Goal: Task Accomplishment & Management: Manage account settings

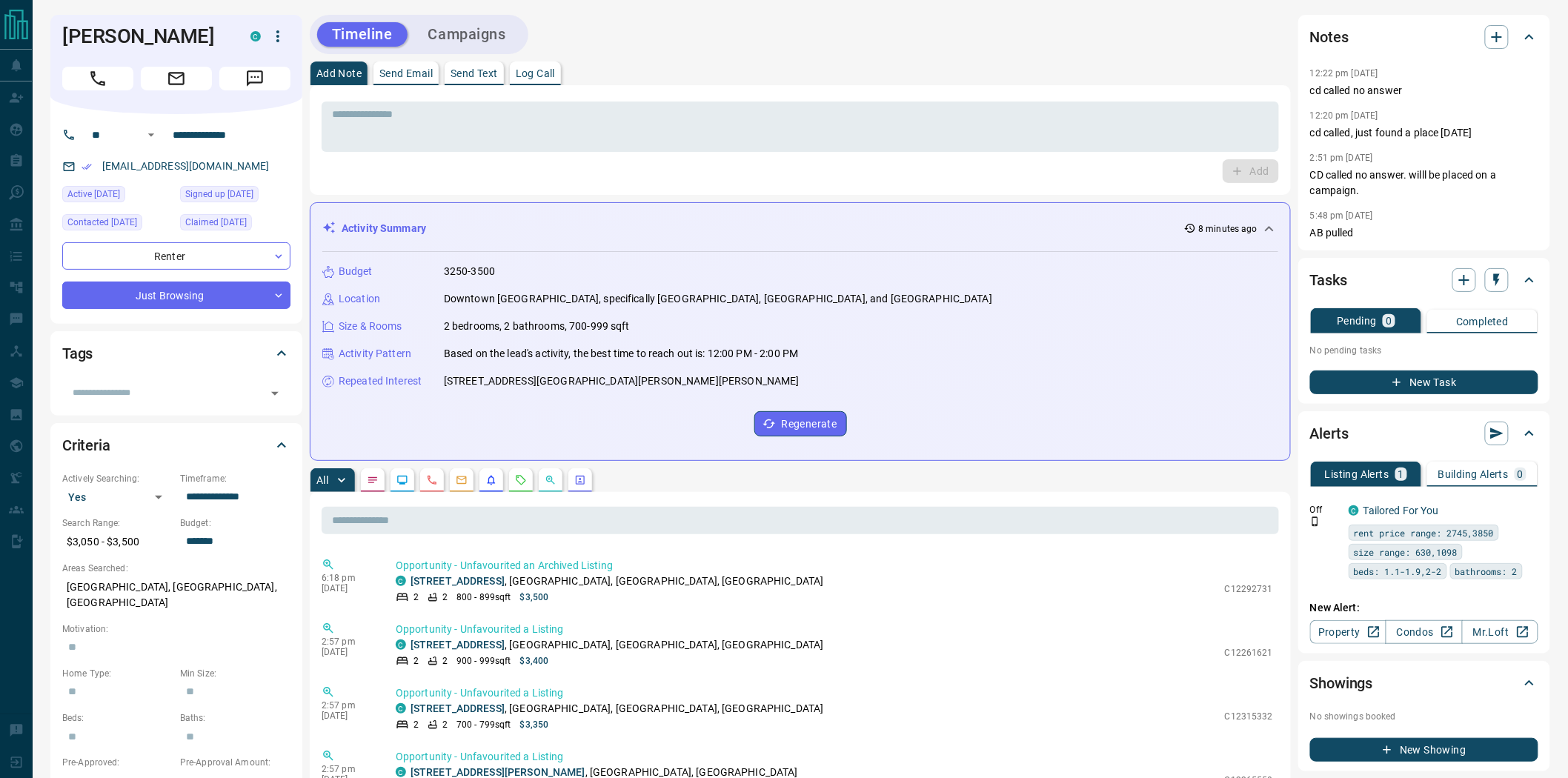
click at [99, 72] on icon "Call" at bounding box center [98, 78] width 19 height 19
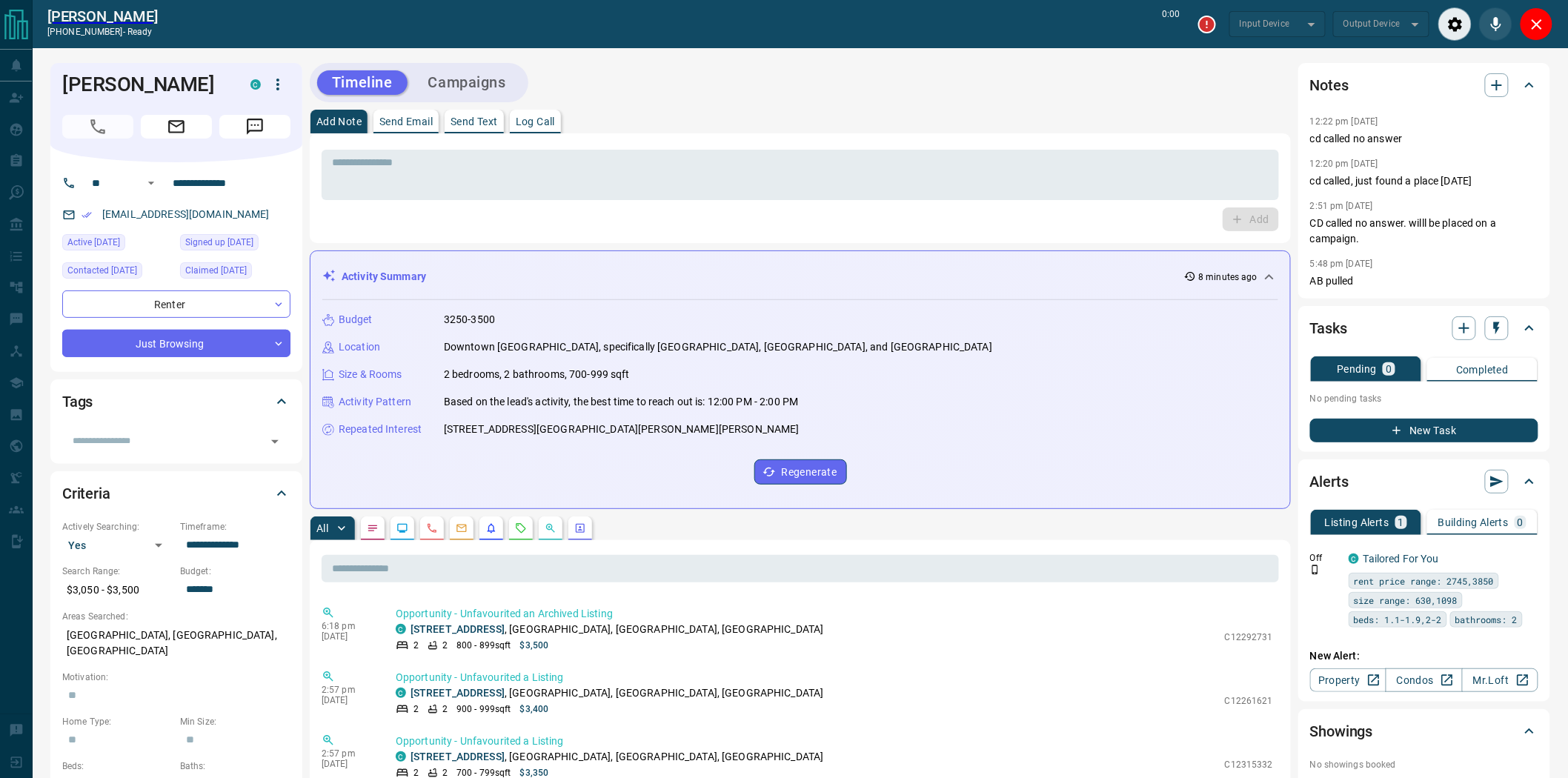
type input "*******"
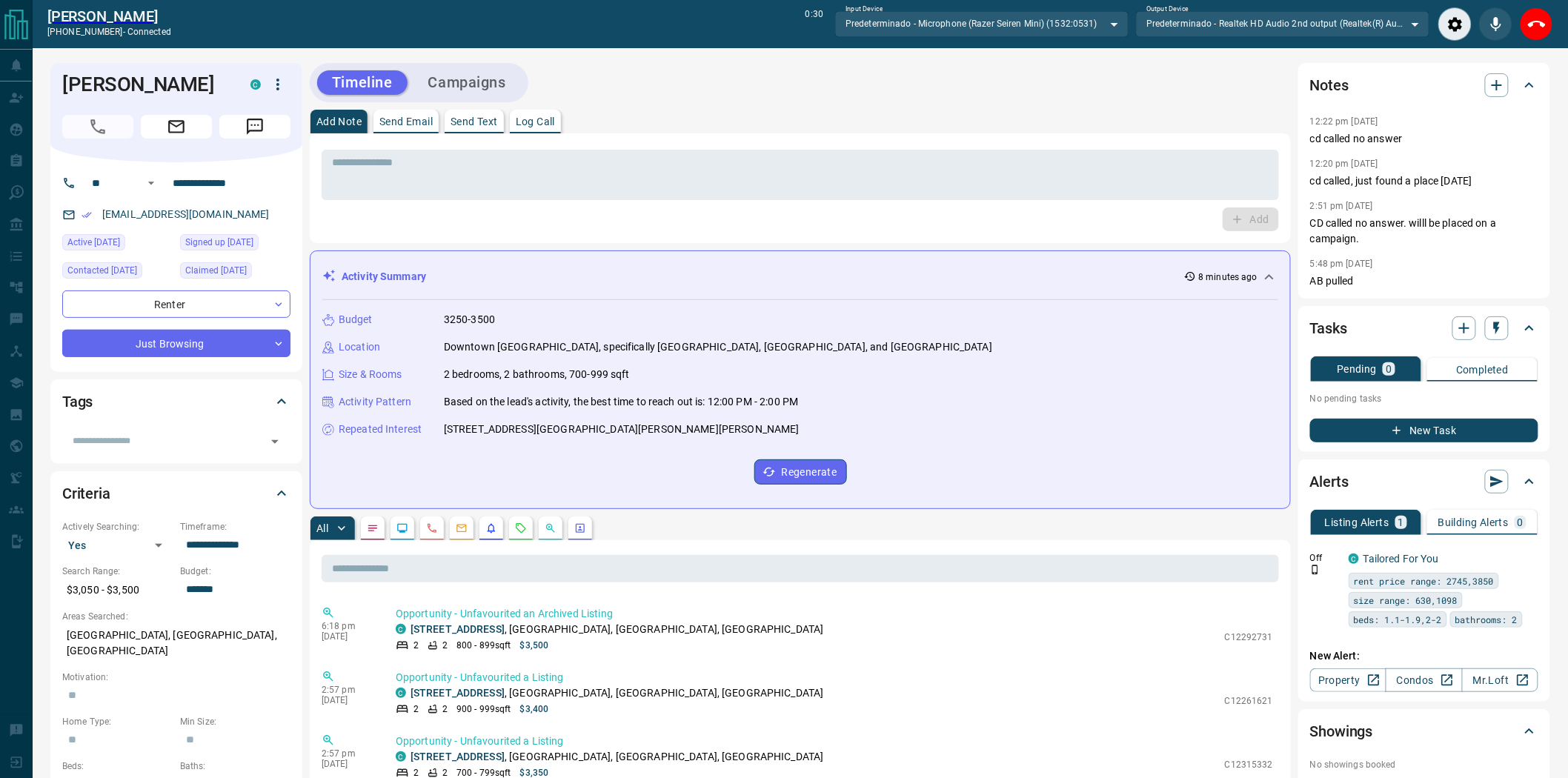
drag, startPoint x: 1310, startPoint y: 181, endPoint x: 1488, endPoint y: 192, distance: 178.3
click at [1488, 192] on div "12:22 pm [DATE] cd called no answer 12:20 pm [DATE] cd called, just found a pla…" at bounding box center [1424, 200] width 228 height 177
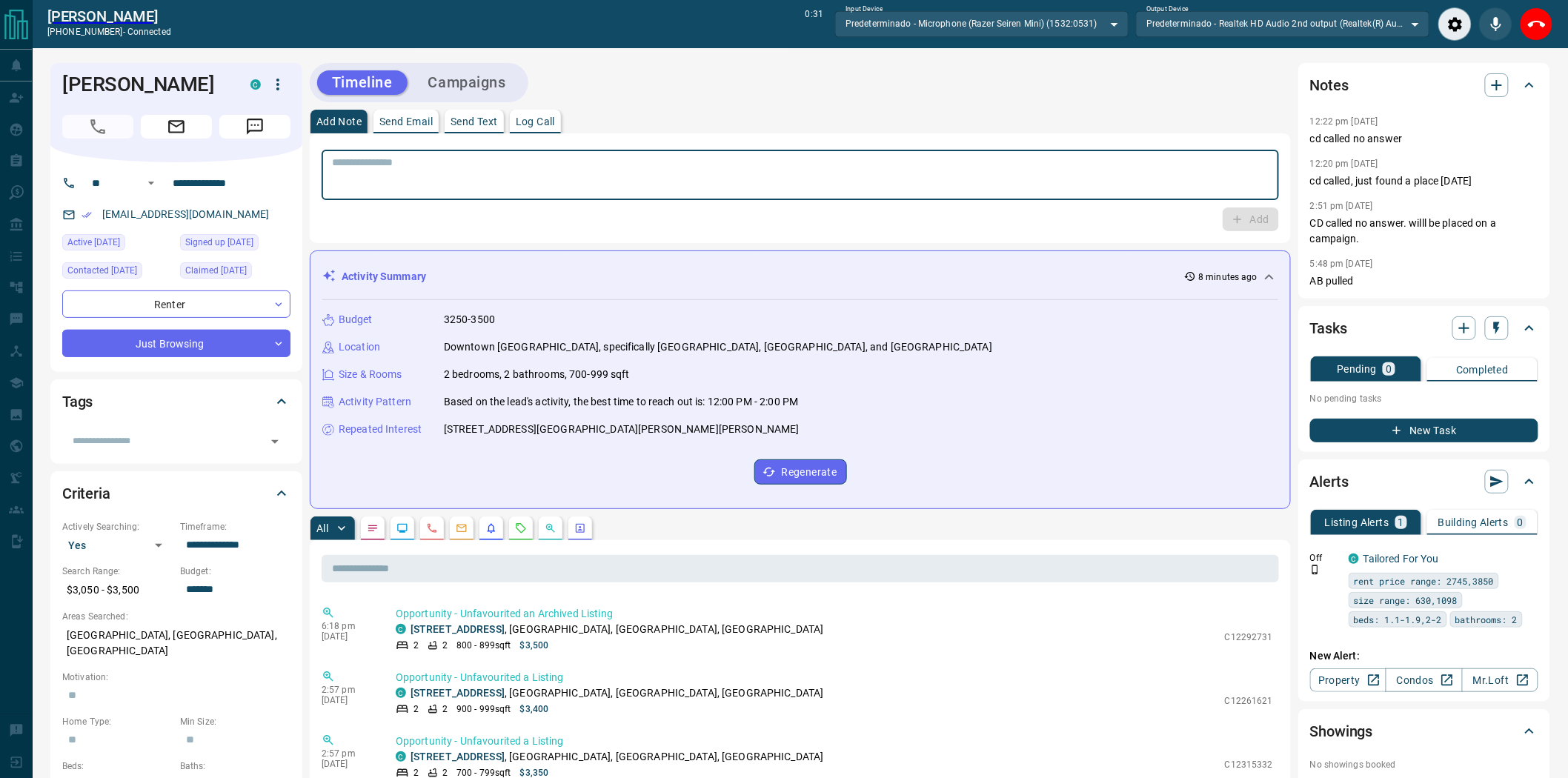
click at [607, 160] on textarea at bounding box center [800, 175] width 937 height 38
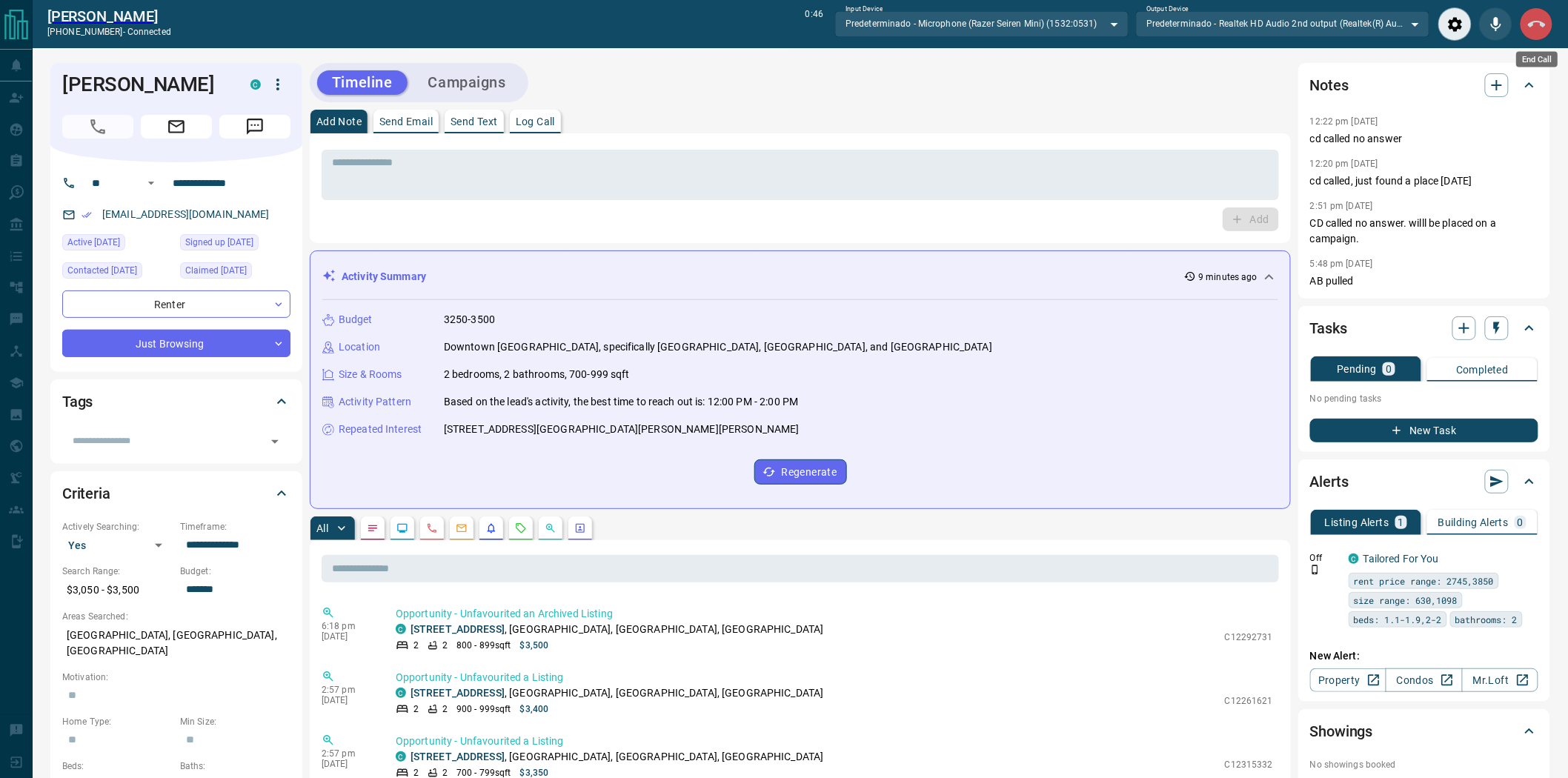
click at [1537, 26] on icon "End Call" at bounding box center [1537, 25] width 18 height 18
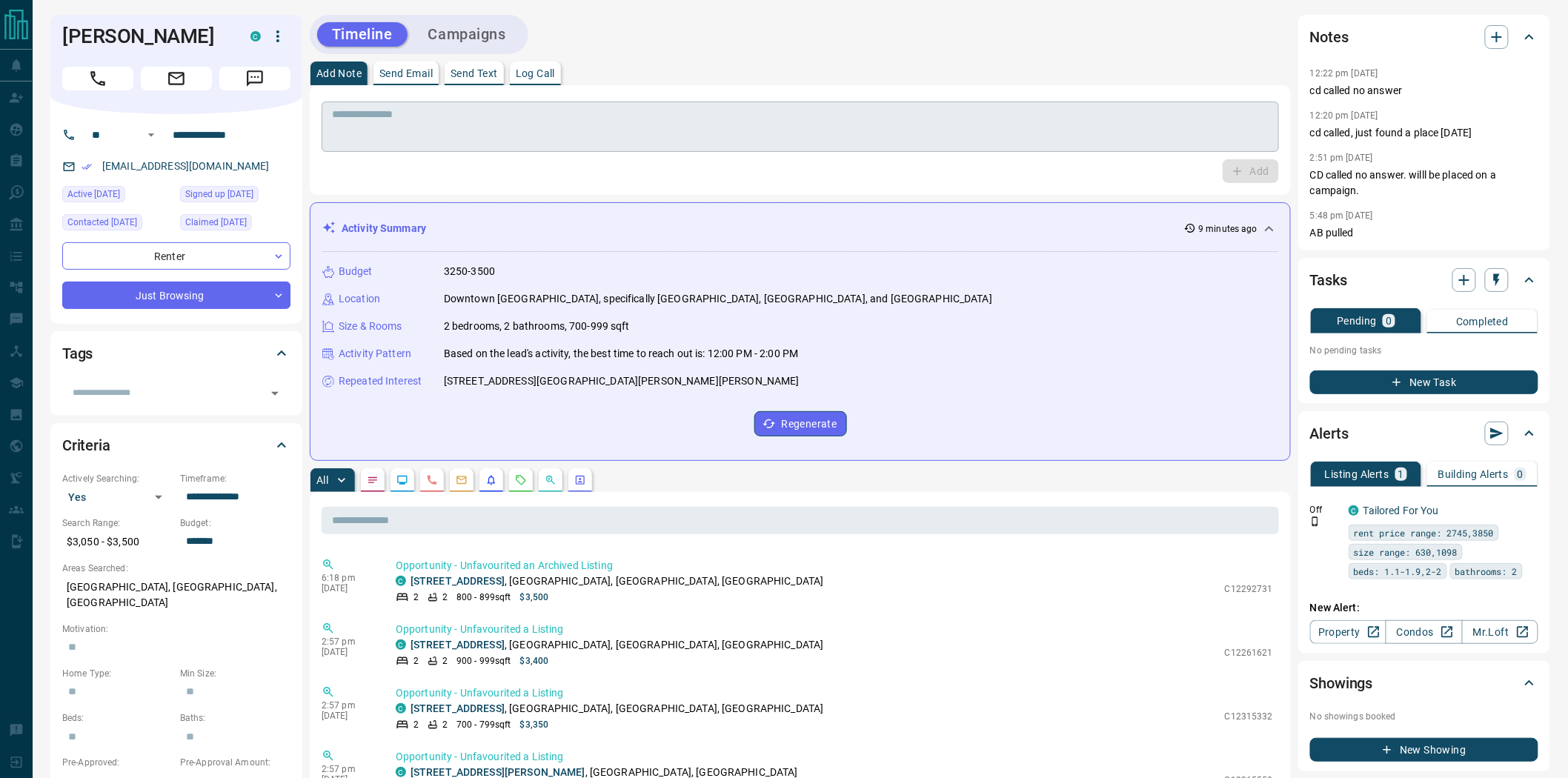
click at [794, 121] on textarea at bounding box center [800, 127] width 937 height 38
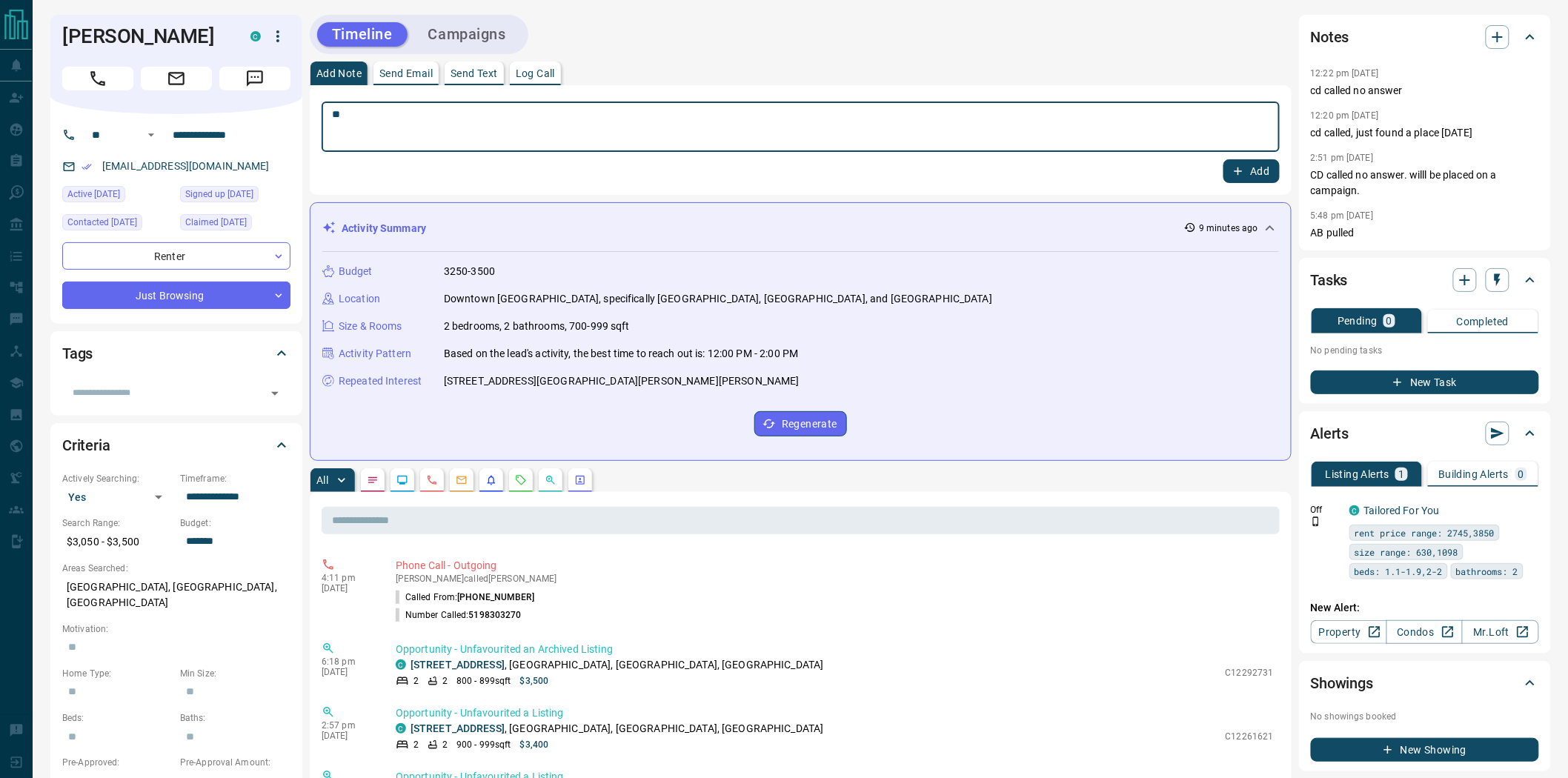
type textarea "*"
type textarea "**********"
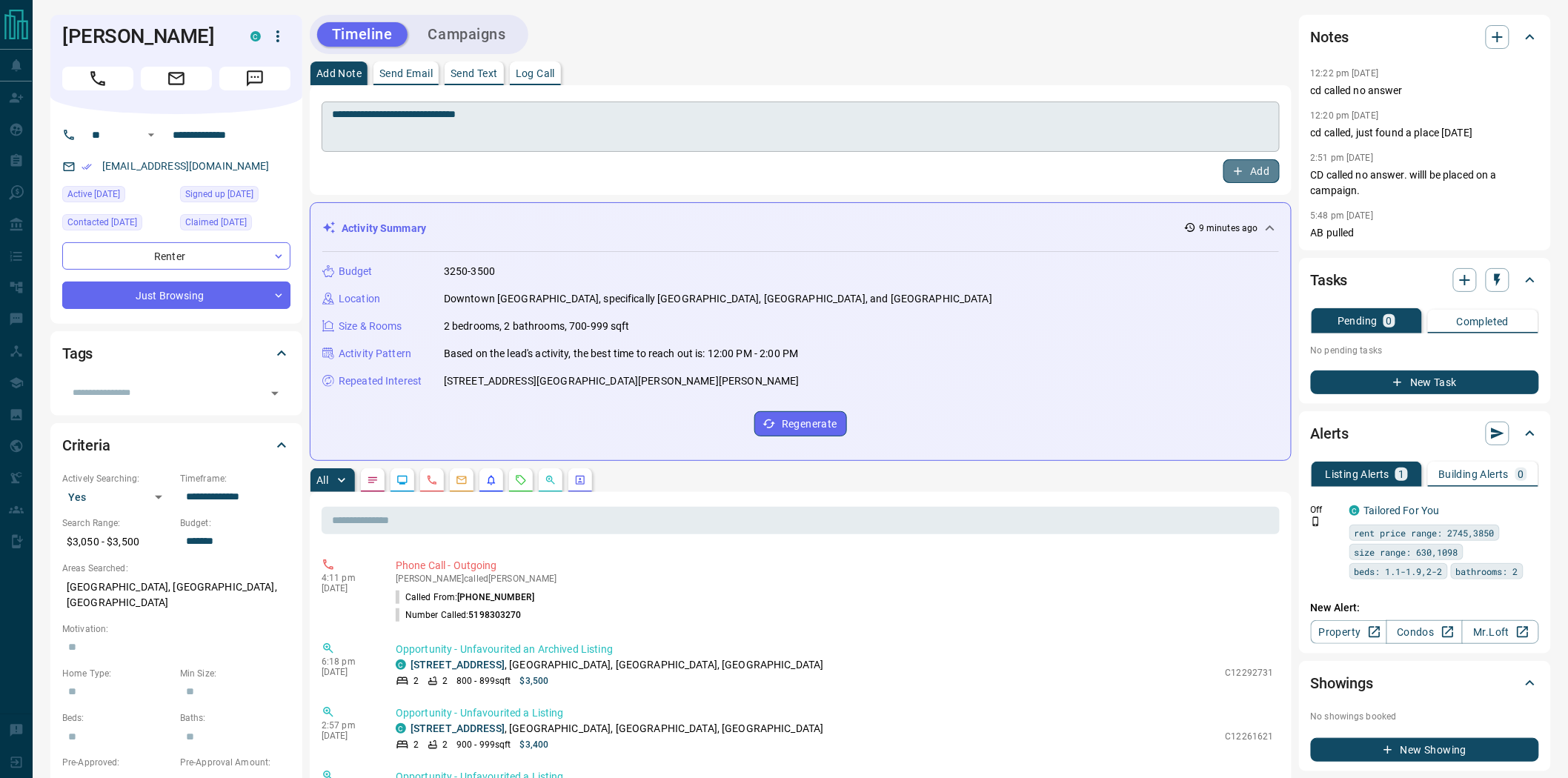
drag, startPoint x: 1245, startPoint y: 173, endPoint x: 751, endPoint y: 115, distance: 497.4
click at [1243, 173] on button "Add" at bounding box center [1252, 171] width 57 height 24
